Goal: Task Accomplishment & Management: Use online tool/utility

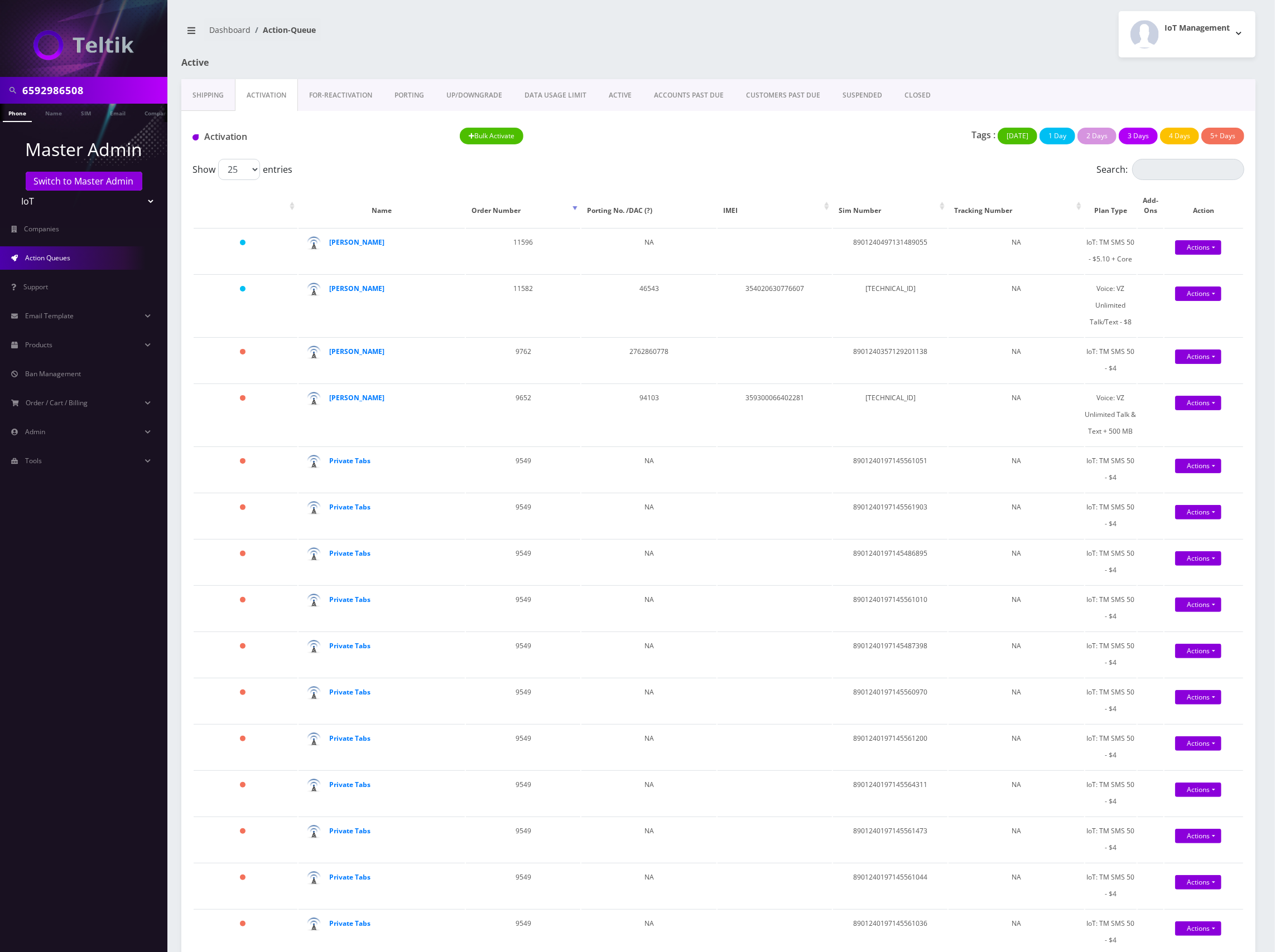
click at [42, 91] on input "6592986508" at bounding box center [93, 90] width 142 height 21
paste input "7329438405"
type input "7329438405"
click at [106, 173] on link "Switch to Master Admin" at bounding box center [84, 181] width 116 height 19
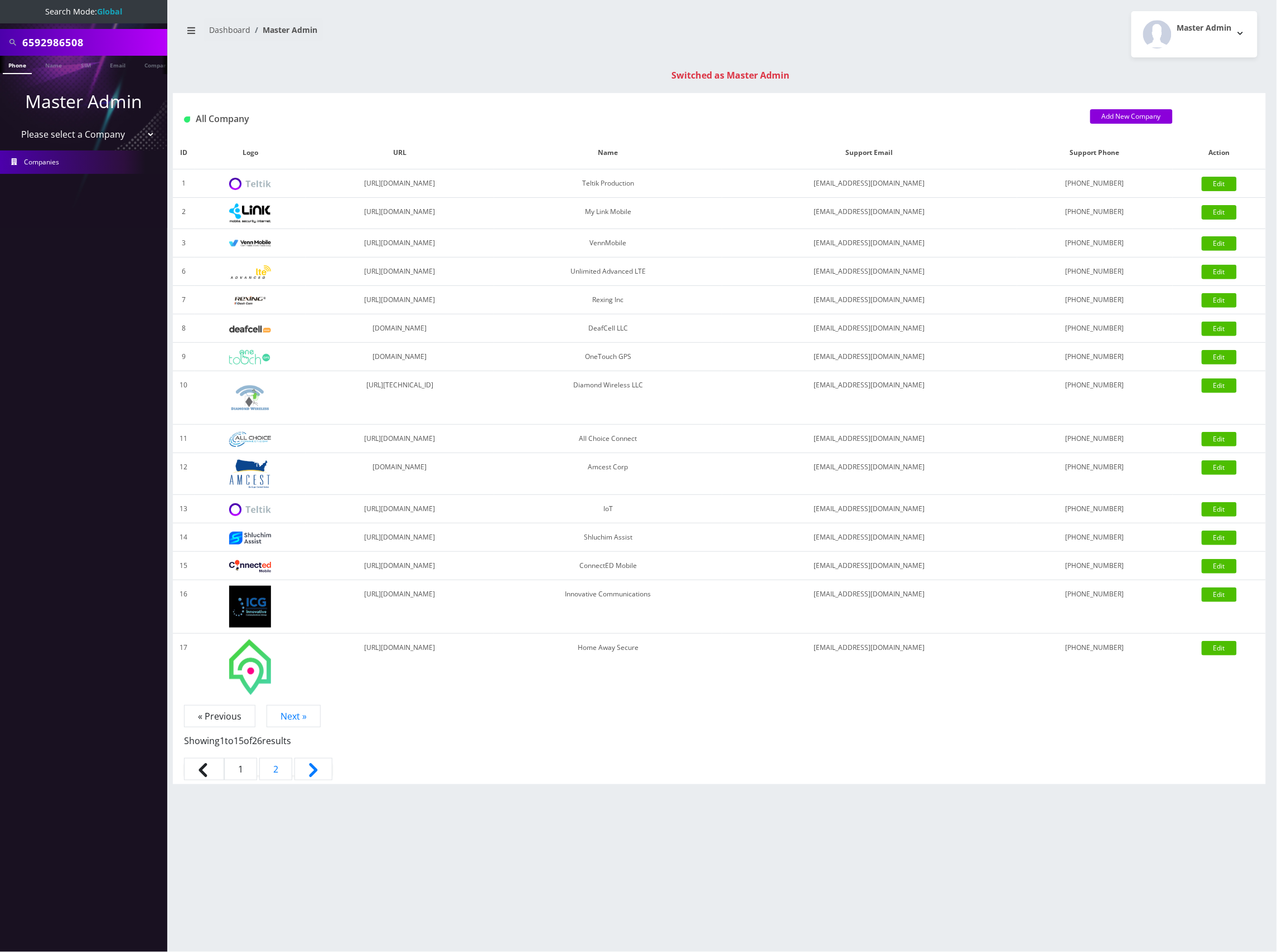
click at [64, 41] on input "6592986508" at bounding box center [93, 42] width 142 height 21
paste input "7329438405"
type input "7329438405"
click at [16, 65] on link "Phone" at bounding box center [17, 64] width 29 height 19
